Goal: Task Accomplishment & Management: Complete application form

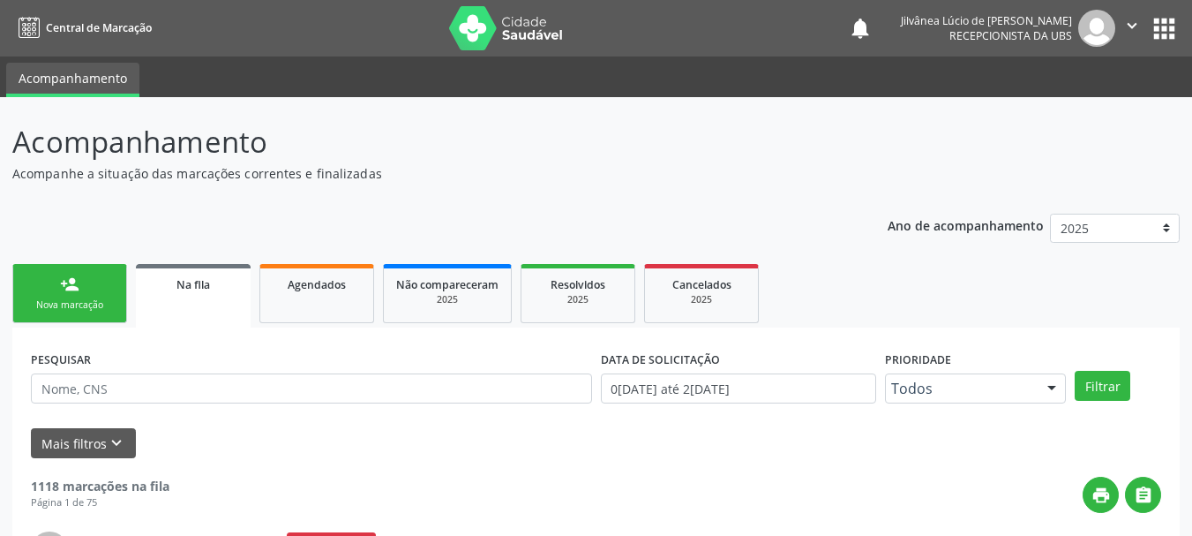
click at [62, 305] on div "Nova marcação" at bounding box center [70, 304] width 88 height 13
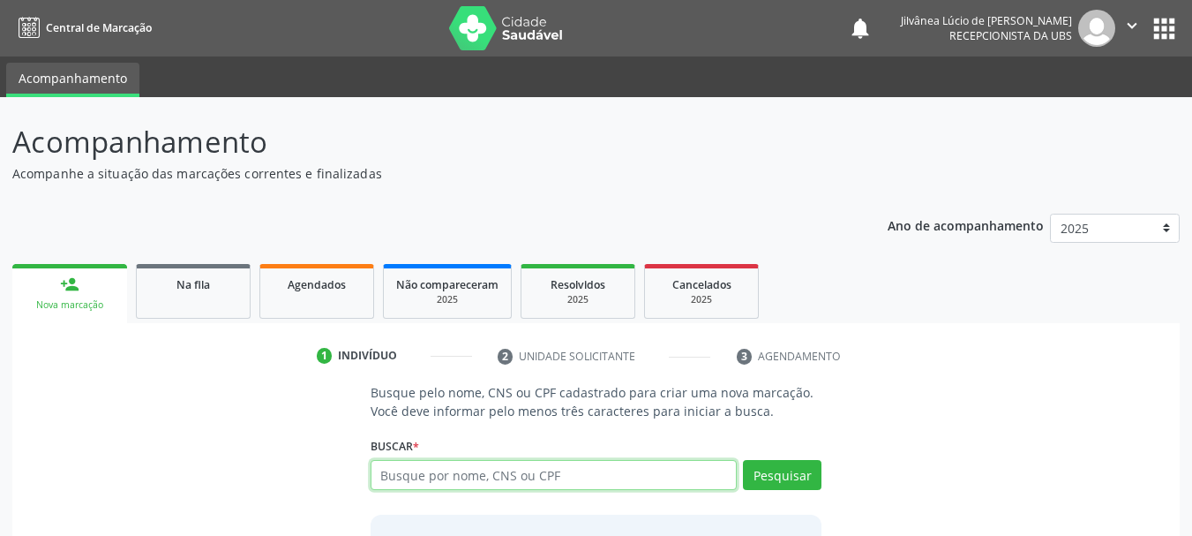
click at [460, 472] on input "text" at bounding box center [554, 475] width 367 height 30
type input "[PERSON_NAME]"
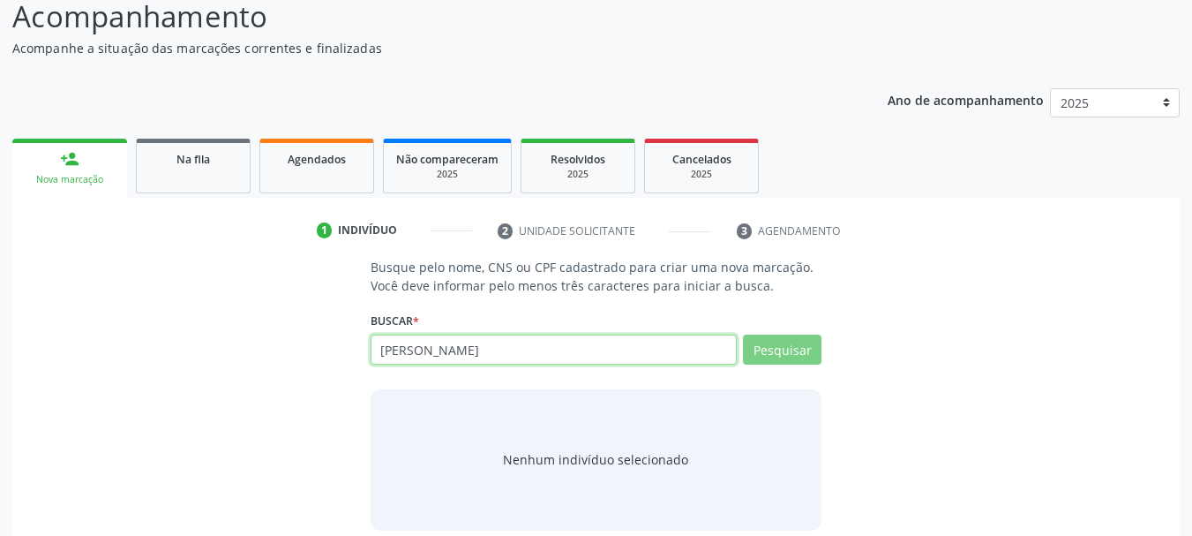
scroll to position [145, 0]
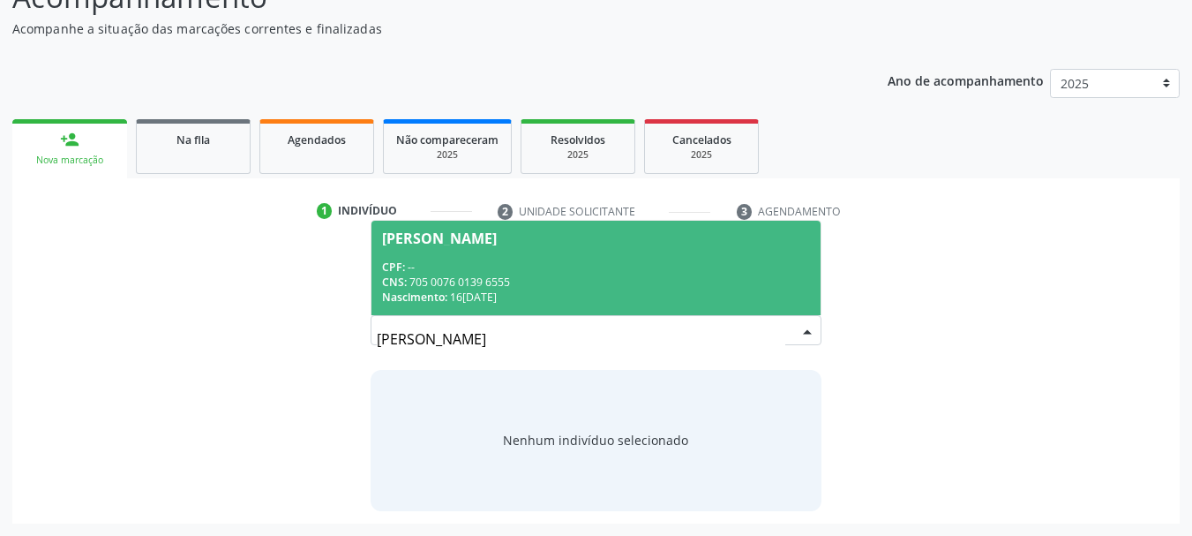
click at [447, 289] on div "CNS: 705 0076 0139 6555" at bounding box center [596, 282] width 429 height 15
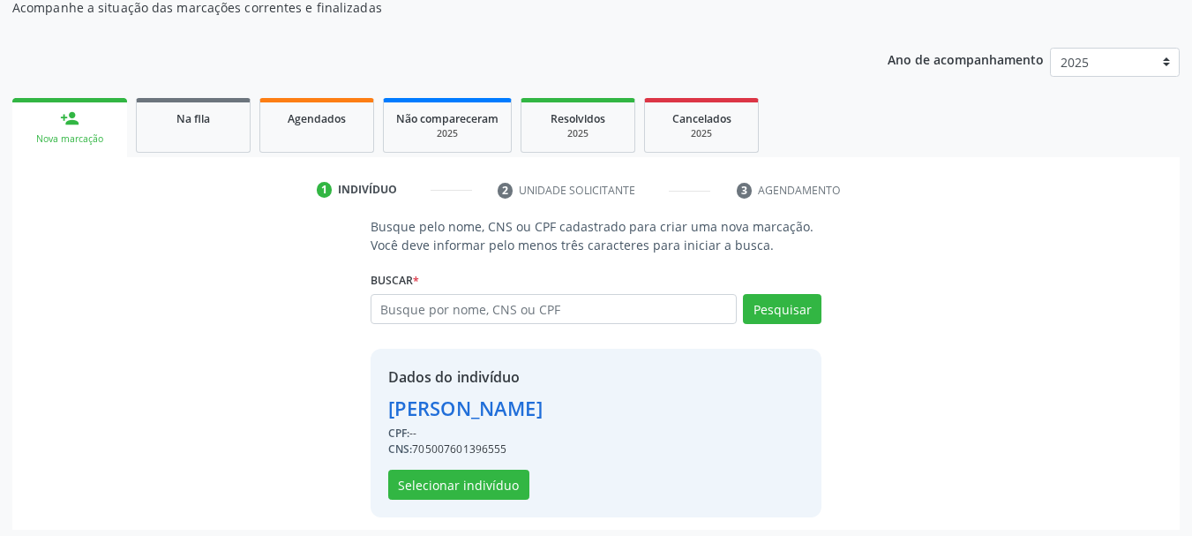
scroll to position [172, 0]
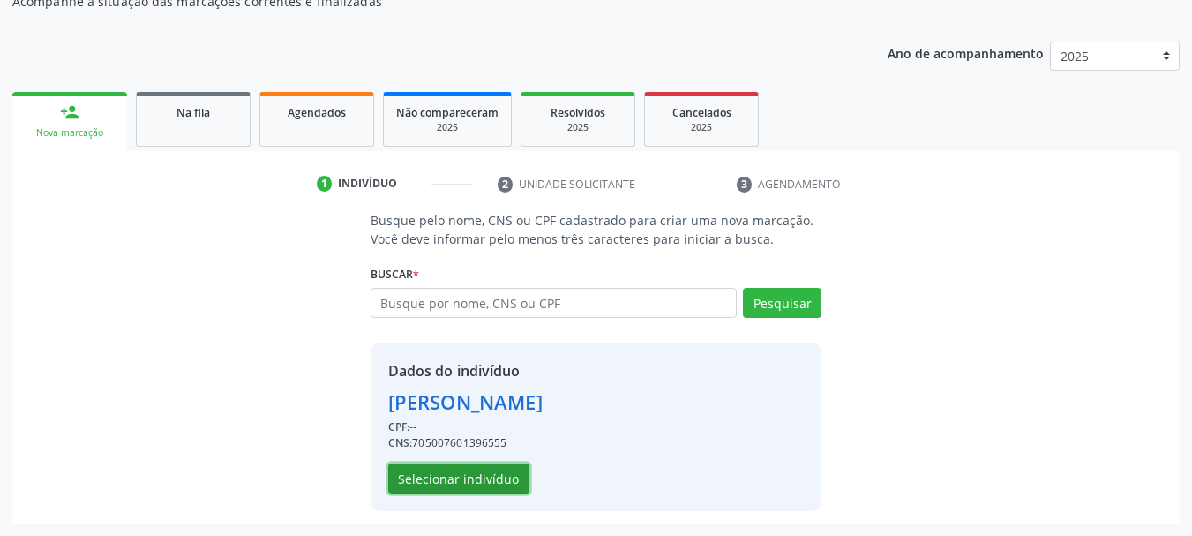
click at [492, 477] on button "Selecionar indivíduo" at bounding box center [458, 478] width 141 height 30
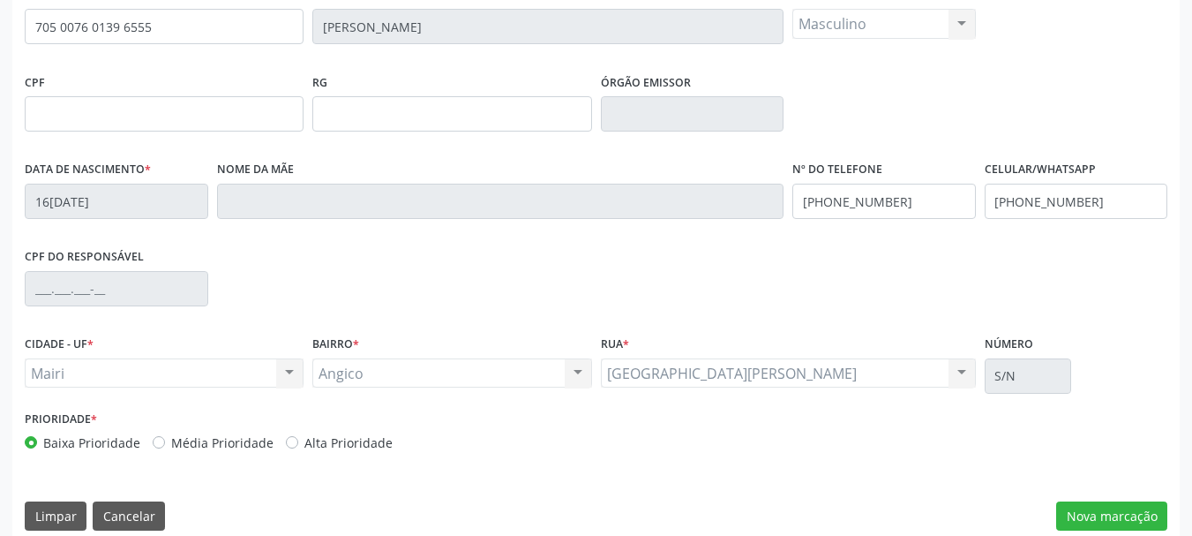
scroll to position [421, 0]
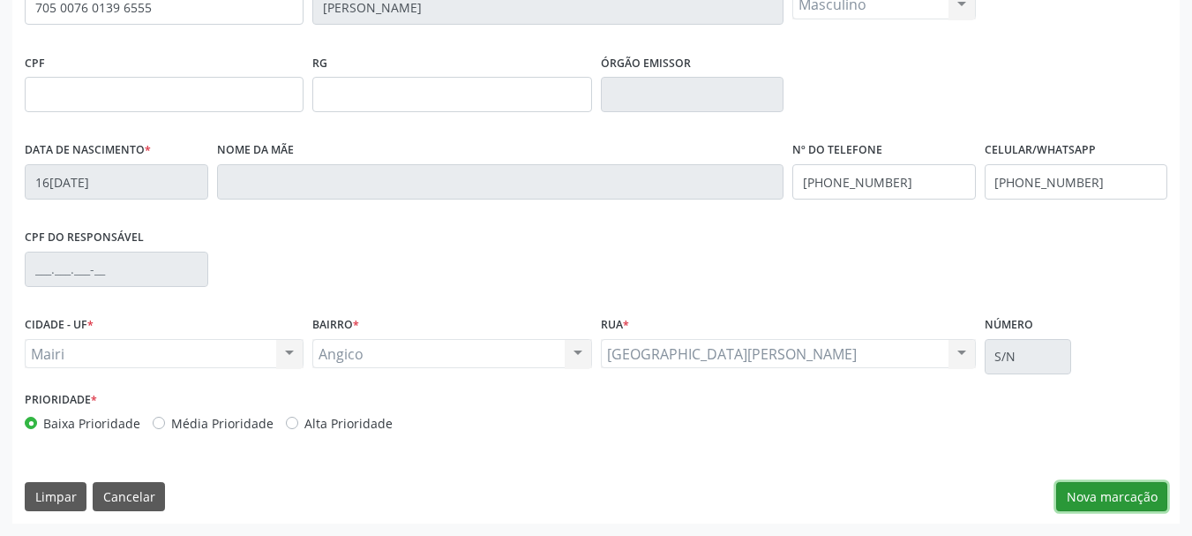
click at [1147, 502] on button "Nova marcação" at bounding box center [1112, 497] width 111 height 30
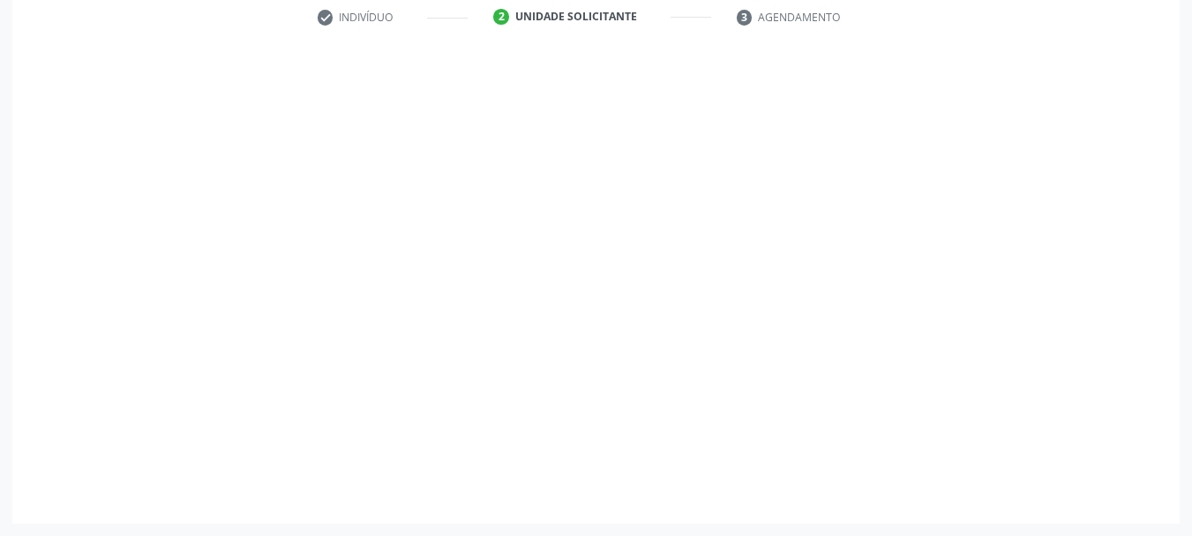
scroll to position [339, 0]
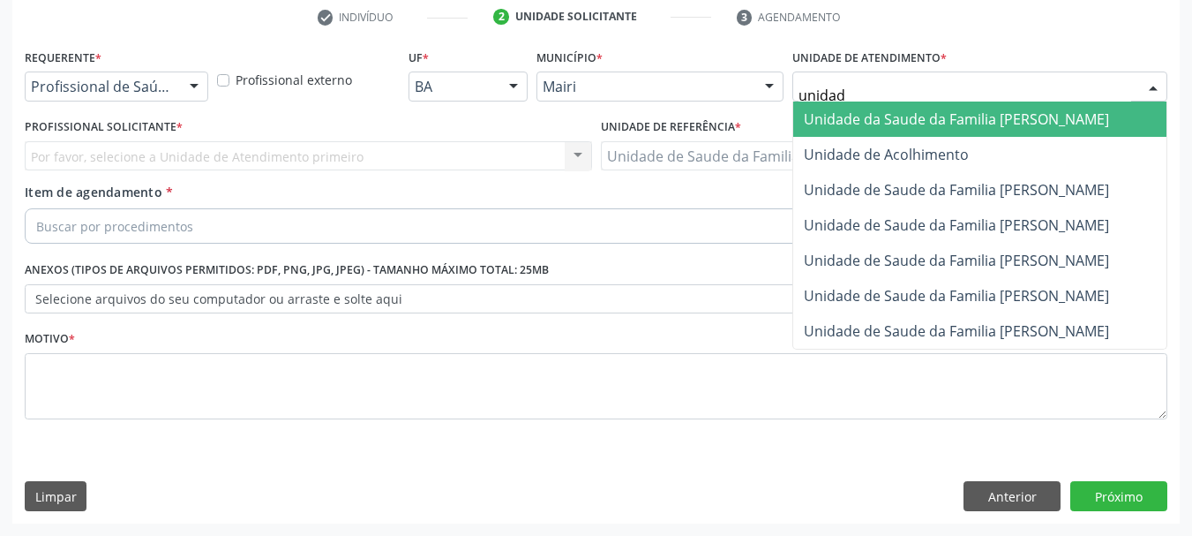
type input "unidade"
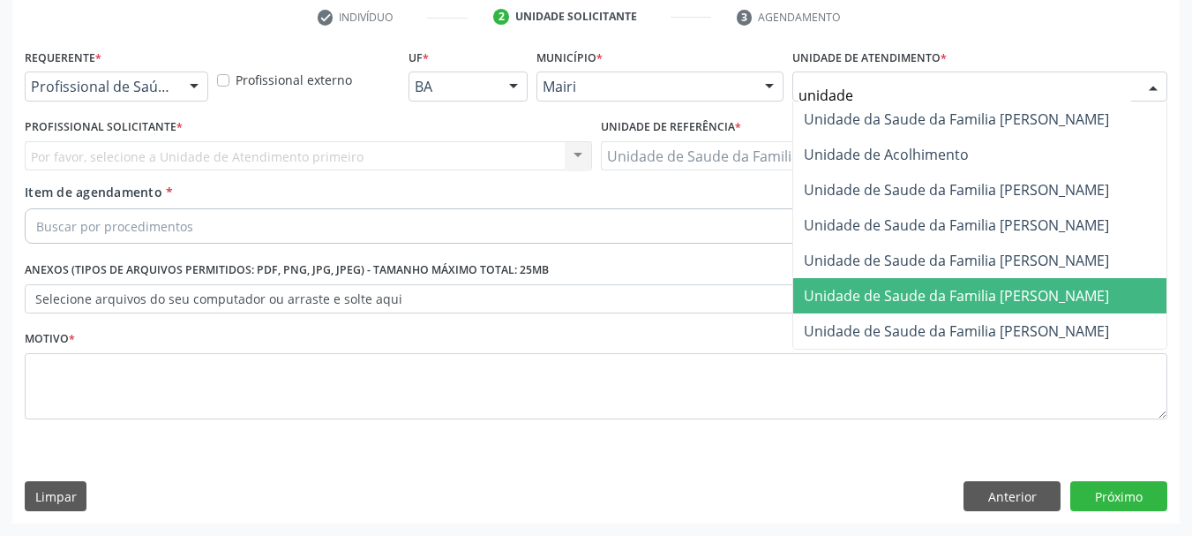
click at [963, 306] on span "Unidade de Saude da Familia [PERSON_NAME]" at bounding box center [980, 295] width 373 height 35
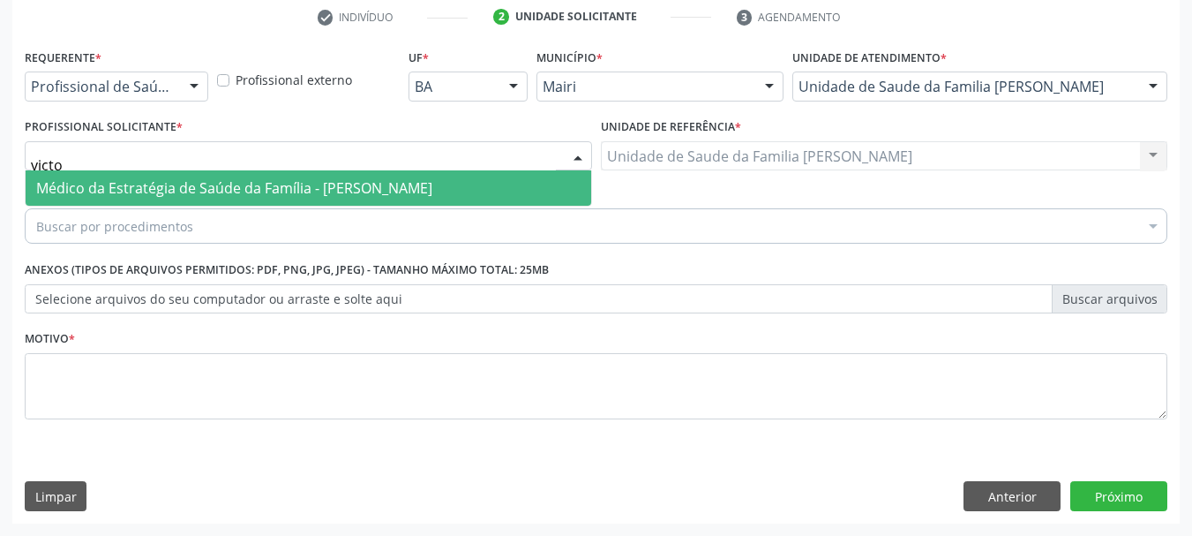
type input "victor"
click at [200, 201] on span "Médico da Estratégia de Saúde da Família - [PERSON_NAME]" at bounding box center [309, 187] width 566 height 35
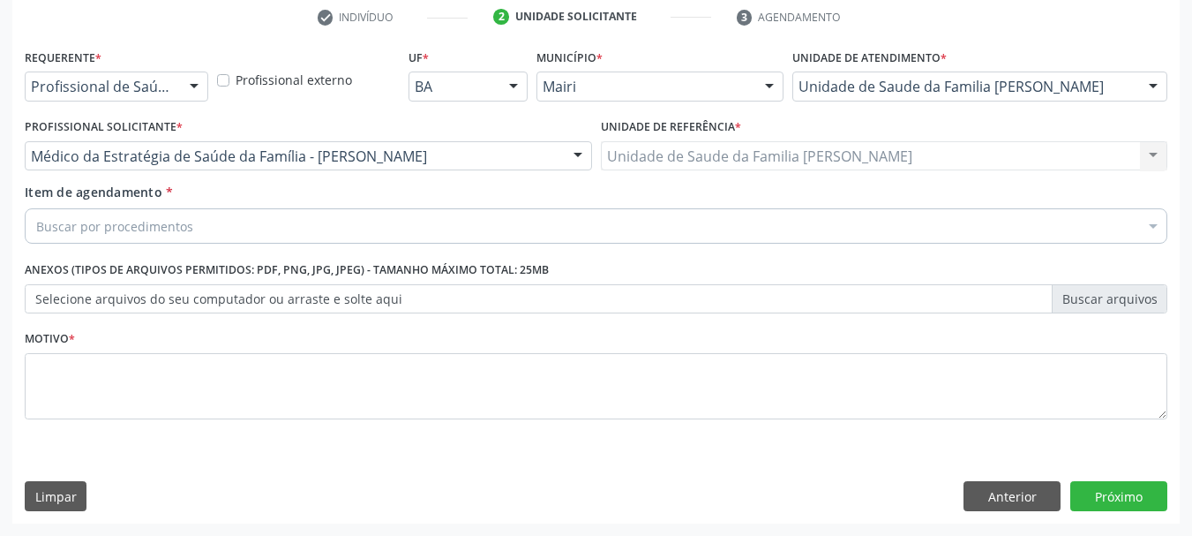
click at [228, 218] on div "Buscar por procedimentos" at bounding box center [596, 225] width 1143 height 35
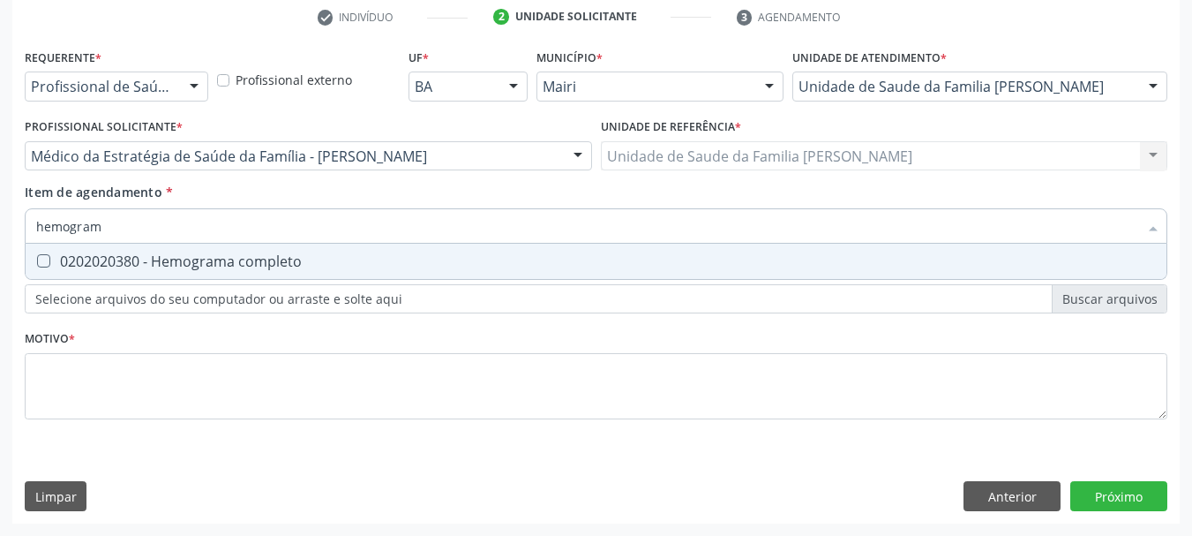
type input "hemograma"
click at [218, 274] on span "0202020380 - Hemograma completo" at bounding box center [596, 261] width 1141 height 35
checkbox completo "true"
drag, startPoint x: 26, startPoint y: 244, endPoint x: 0, endPoint y: 245, distance: 26.5
click at [0, 245] on div "Acompanhamento Acompanhe a situação das marcações correntes e finalizadas Relat…" at bounding box center [596, 147] width 1192 height 778
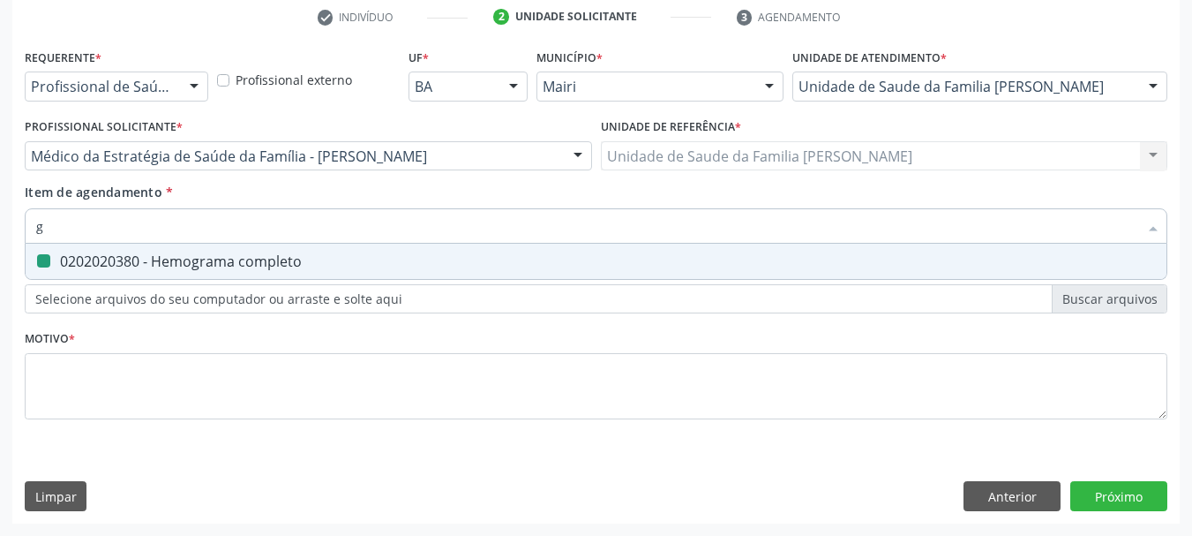
type input "gl"
checkbox completo "false"
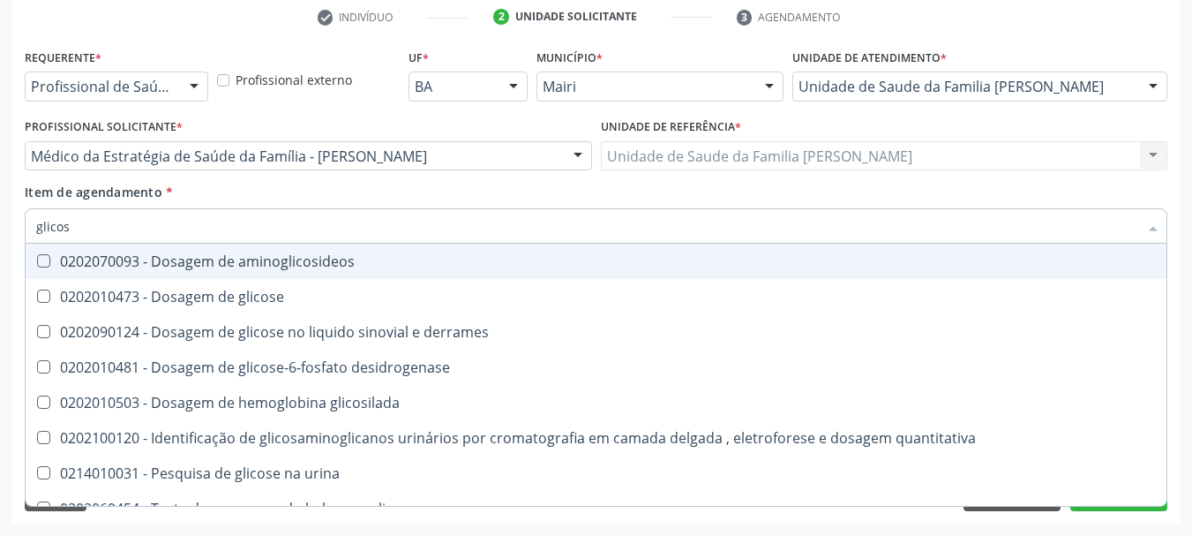
type input "glicose"
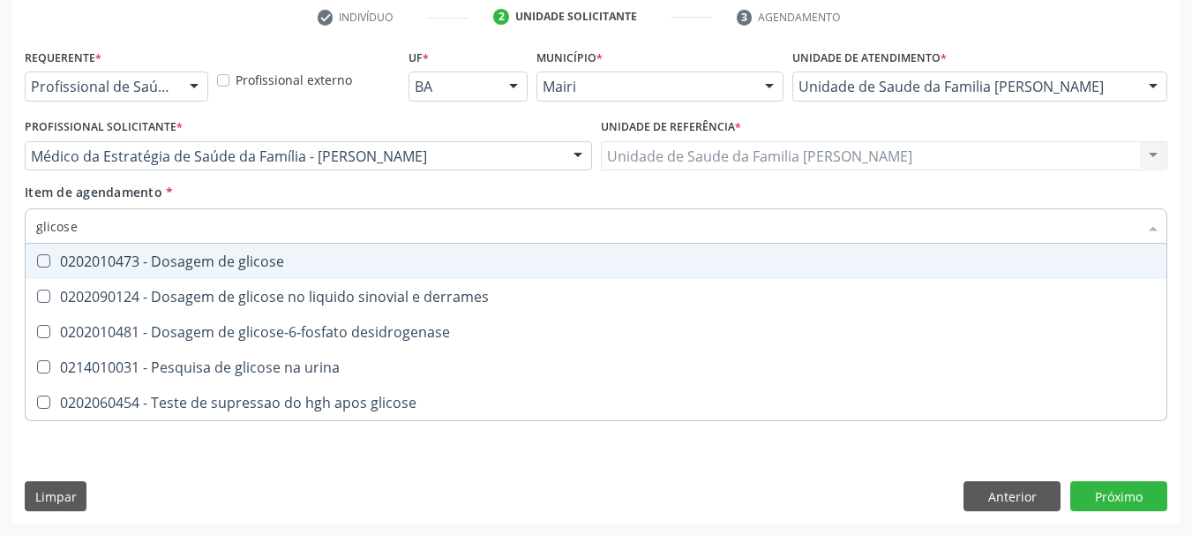
click at [56, 257] on div "0202010473 - Dosagem de glicose" at bounding box center [596, 261] width 1120 height 14
checkbox glicose "true"
click at [12, 268] on div "Requerente * Profissional de Saúde Profissional de Saúde Paciente Nenhum result…" at bounding box center [596, 283] width 1168 height 479
checkbox derrames "true"
checkbox desidrogenase "true"
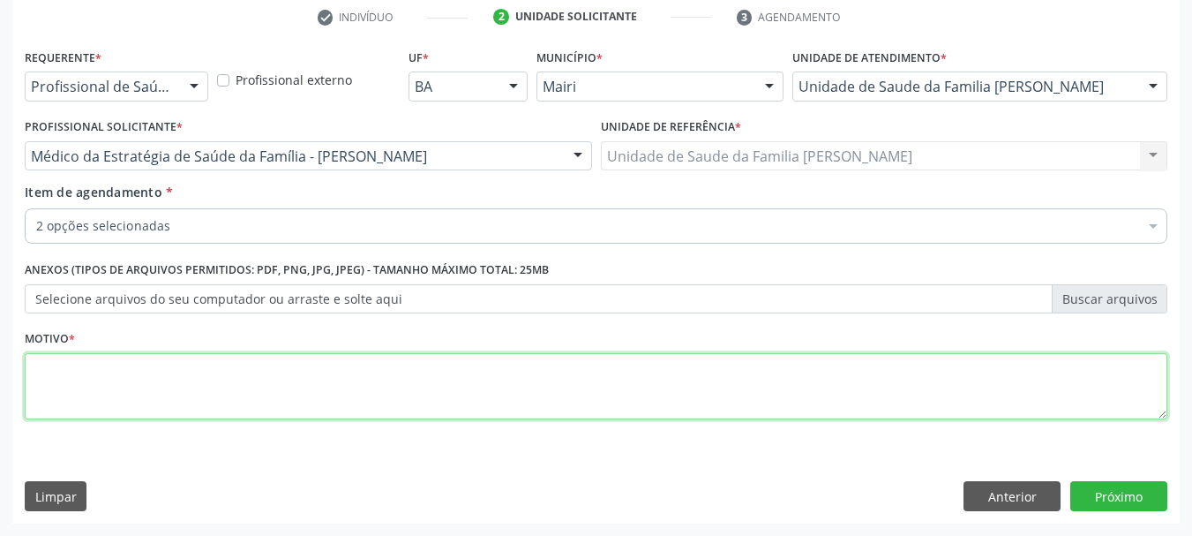
click at [90, 382] on textarea at bounding box center [596, 386] width 1143 height 67
type textarea "Avaliação."
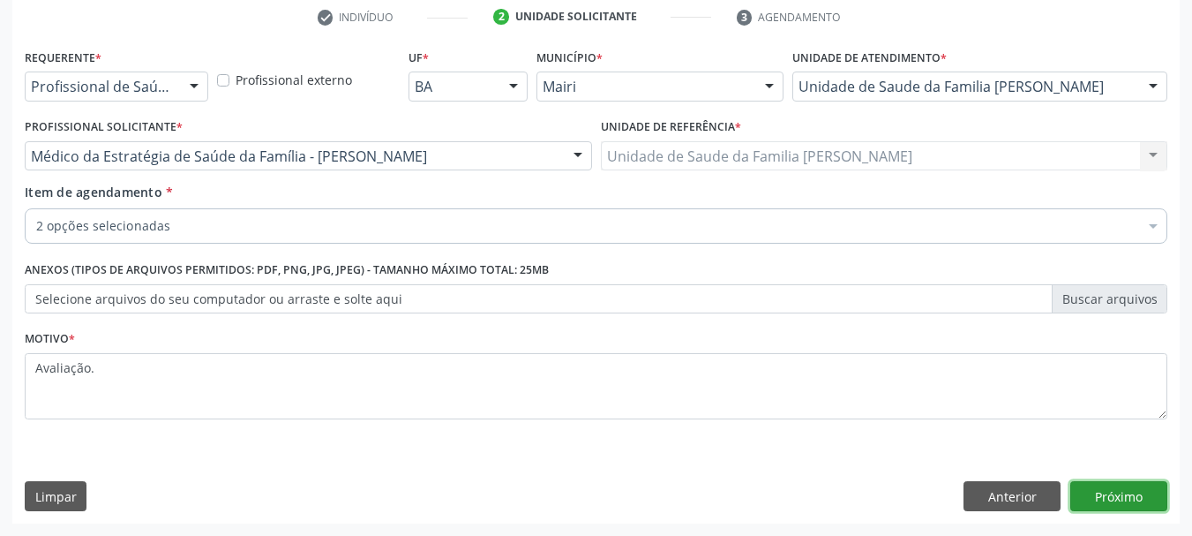
click at [1151, 491] on button "Próximo" at bounding box center [1119, 496] width 97 height 30
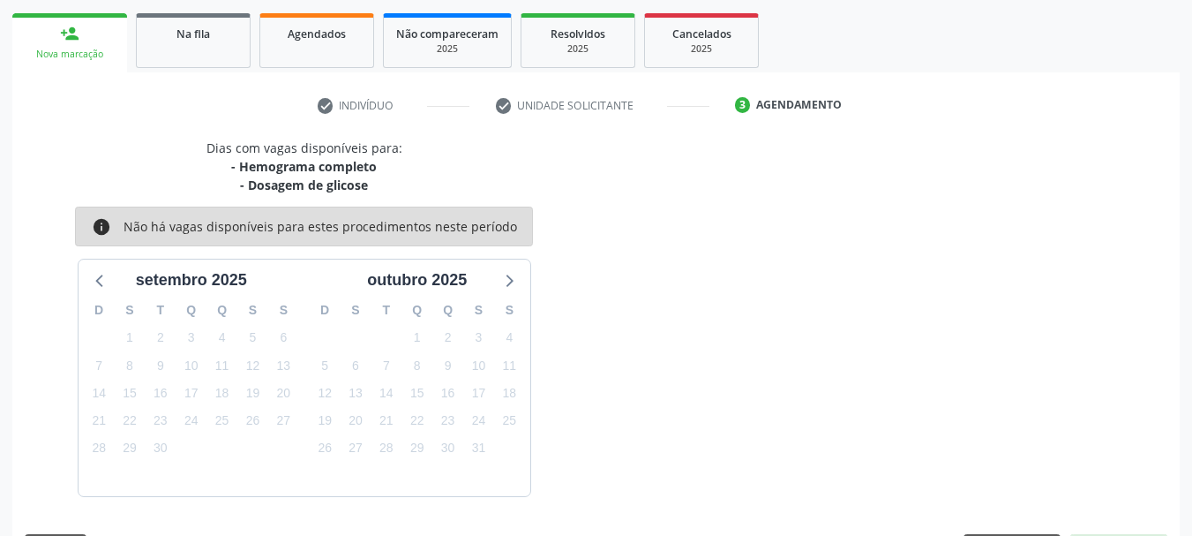
scroll to position [303, 0]
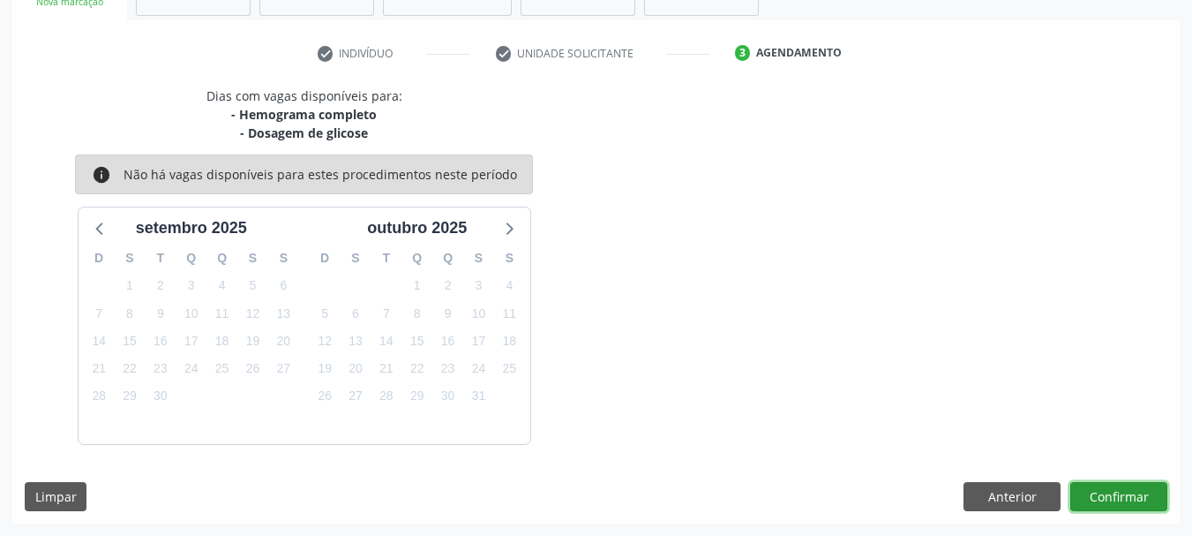
click at [1108, 508] on button "Confirmar" at bounding box center [1119, 497] width 97 height 30
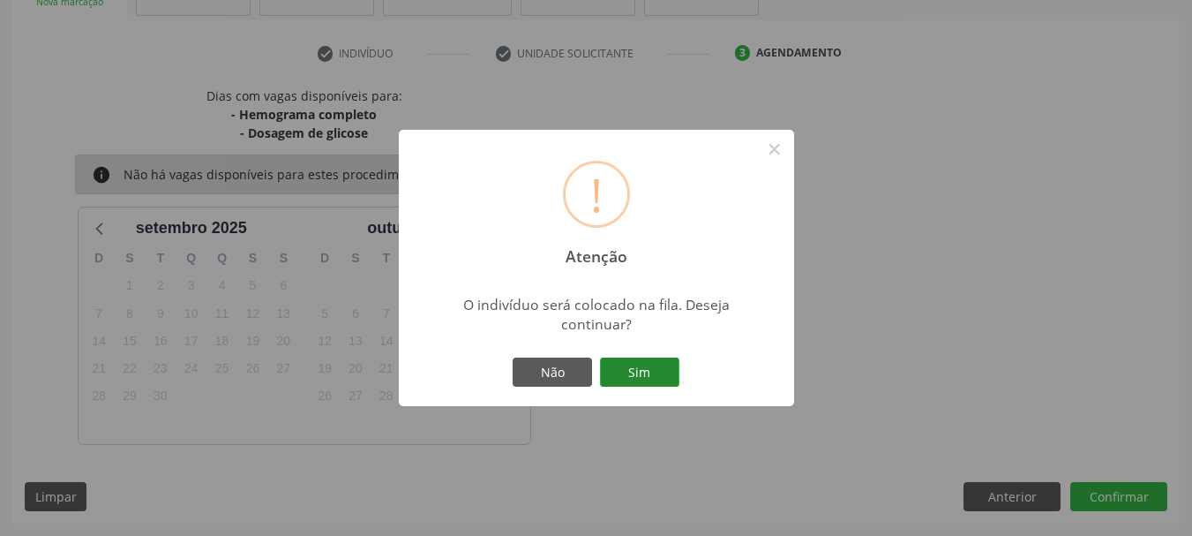
click at [636, 374] on button "Sim" at bounding box center [639, 372] width 79 height 30
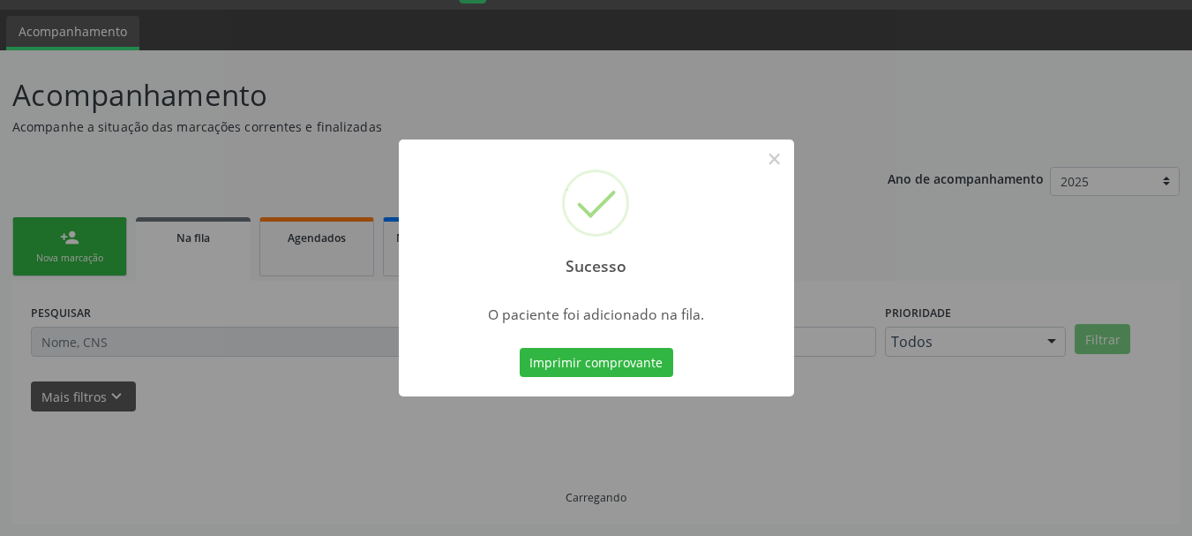
scroll to position [47, 0]
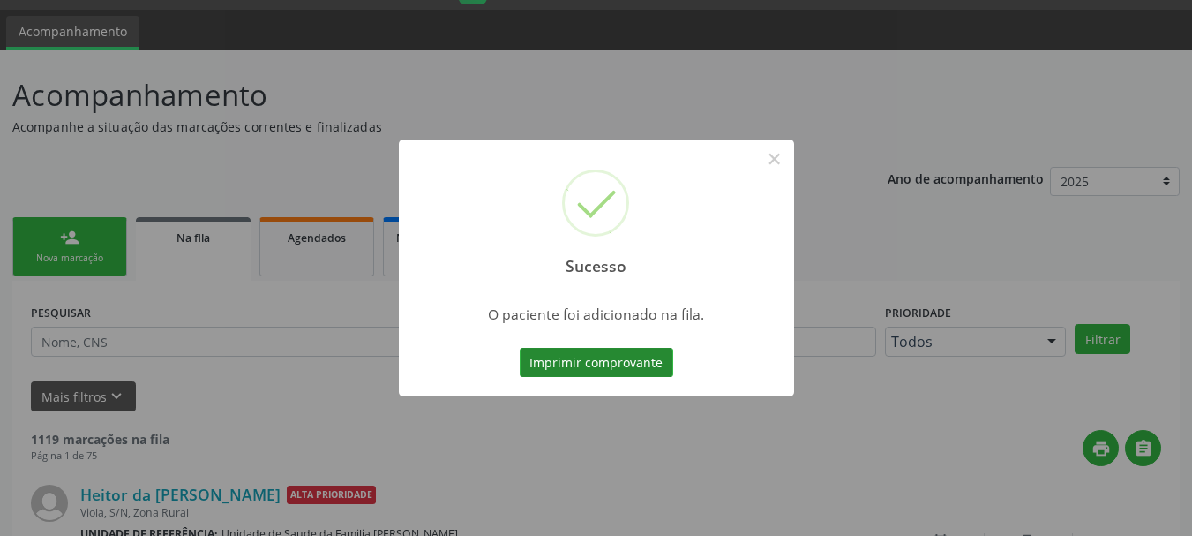
click at [636, 373] on button "Imprimir comprovante" at bounding box center [597, 363] width 154 height 30
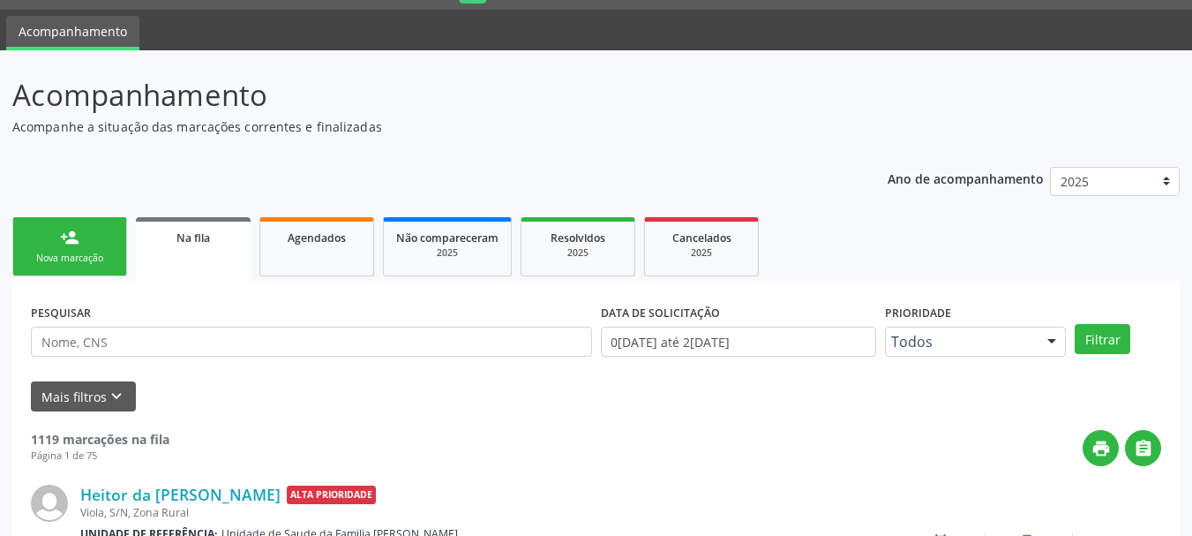
click at [297, 357] on input "text" at bounding box center [311, 342] width 561 height 30
click at [1075, 324] on button "Filtrar" at bounding box center [1103, 339] width 56 height 30
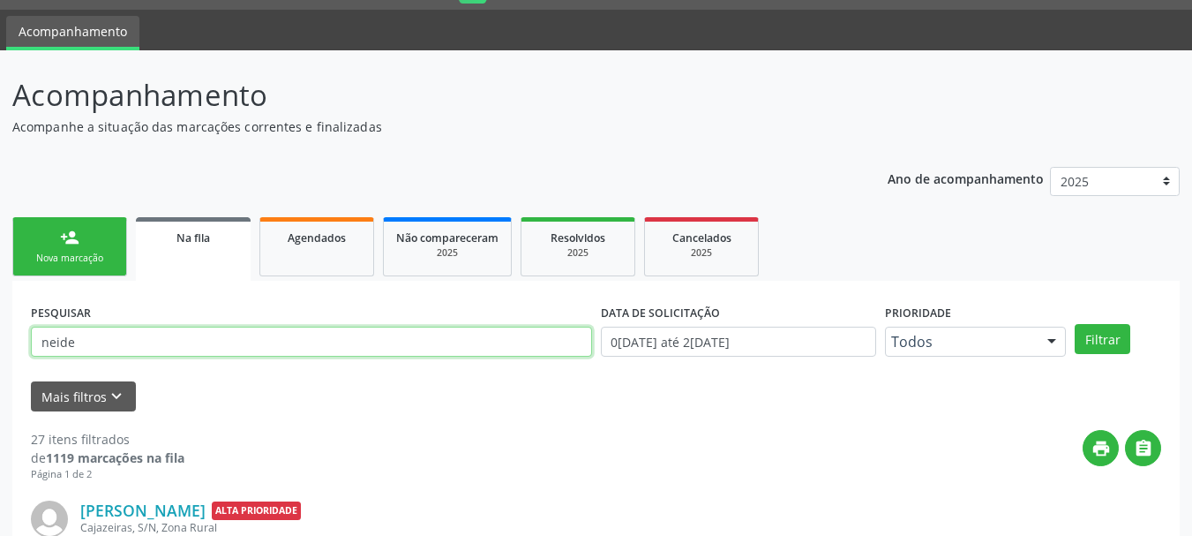
click at [111, 327] on input "neide" at bounding box center [311, 342] width 561 height 30
type input "neide brandão"
click at [1075, 324] on button "Filtrar" at bounding box center [1103, 339] width 56 height 30
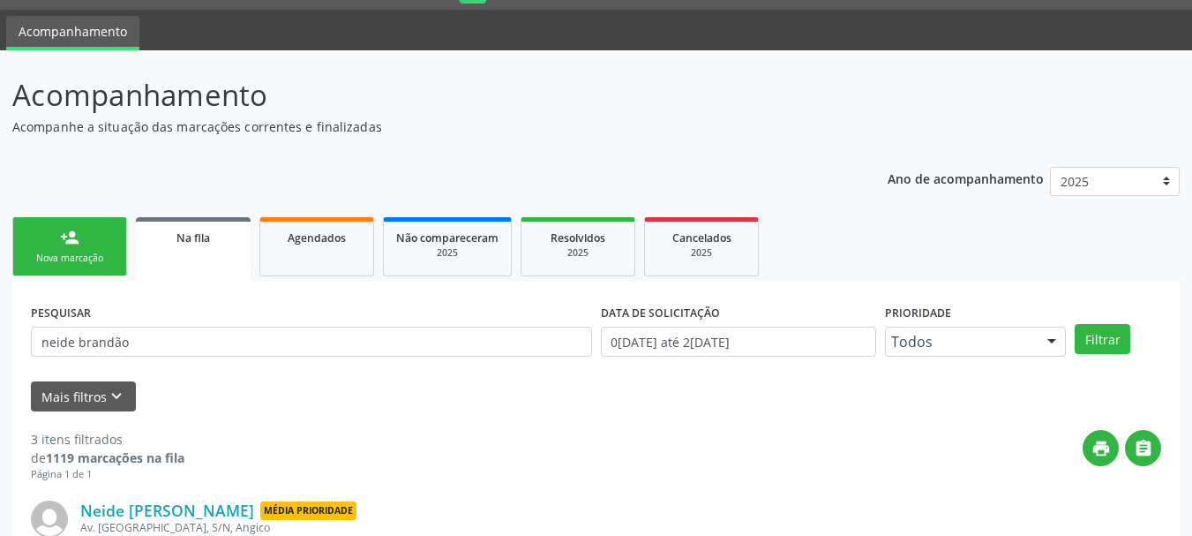
drag, startPoint x: 219, startPoint y: 426, endPoint x: 385, endPoint y: 420, distance: 166.1
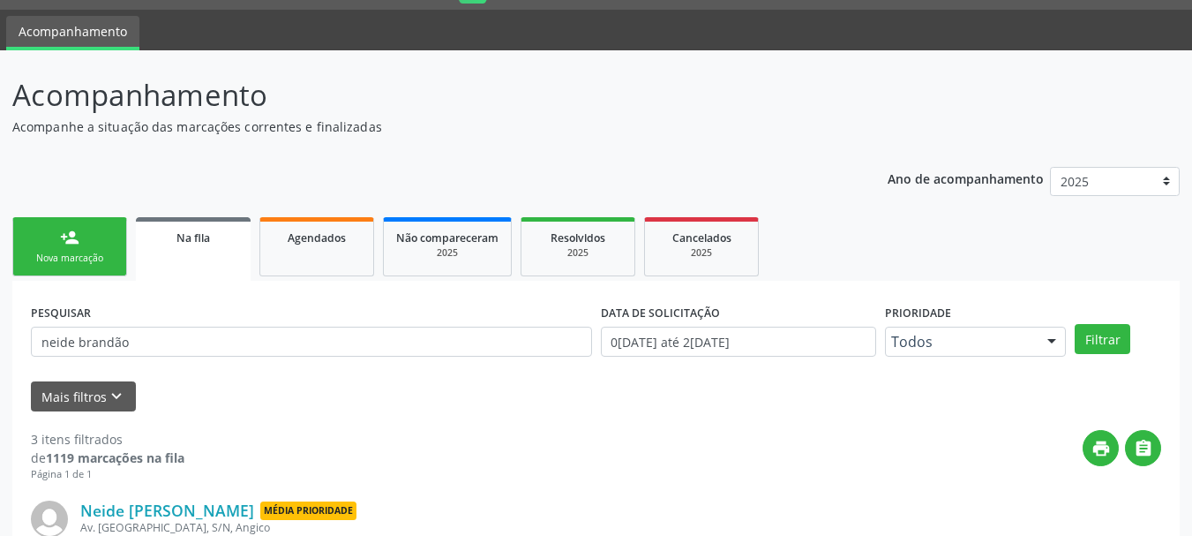
drag, startPoint x: 222, startPoint y: 321, endPoint x: 0, endPoint y: 372, distance: 228.1
click at [0, 372] on div "Acompanhamento Acompanhe a situação das marcações correntes e finalizadas Relat…" at bounding box center [596, 518] width 1192 height 937
